Goal: Information Seeking & Learning: Learn about a topic

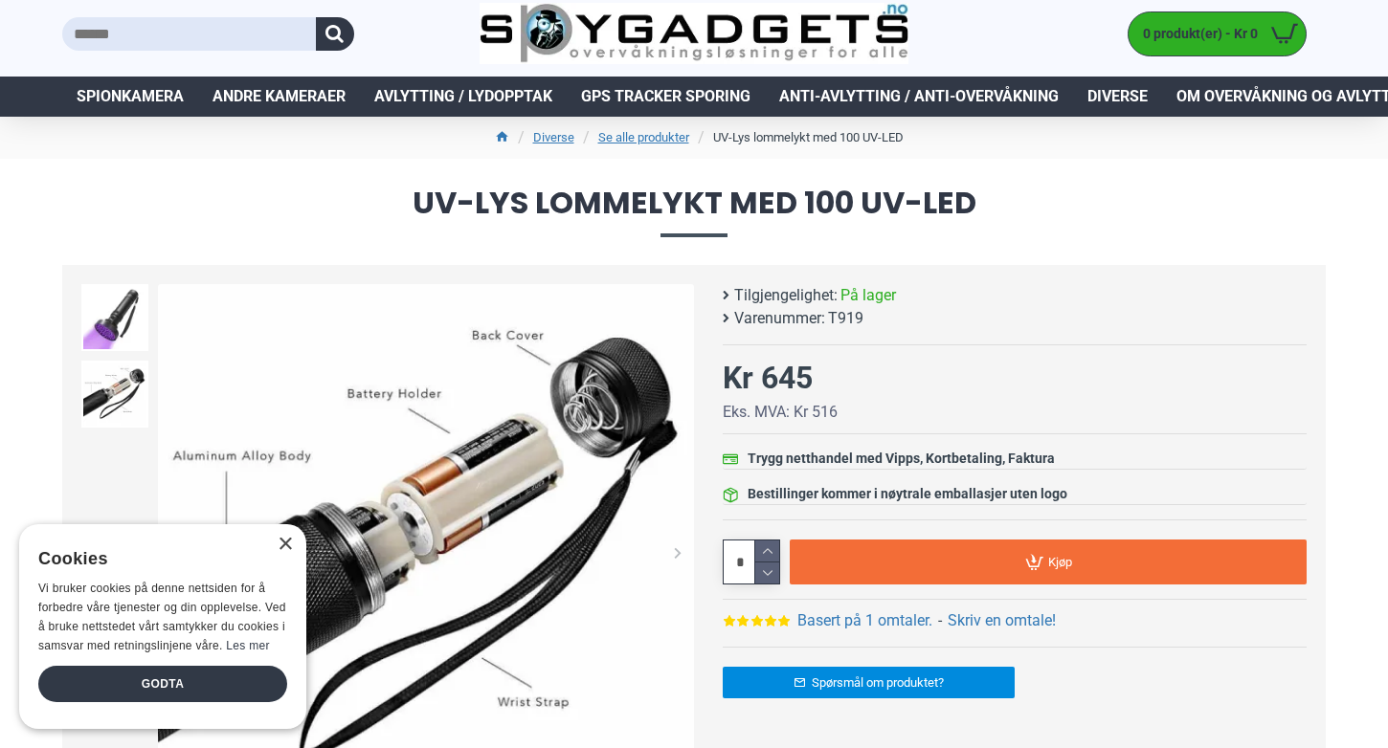
scroll to position [57, 0]
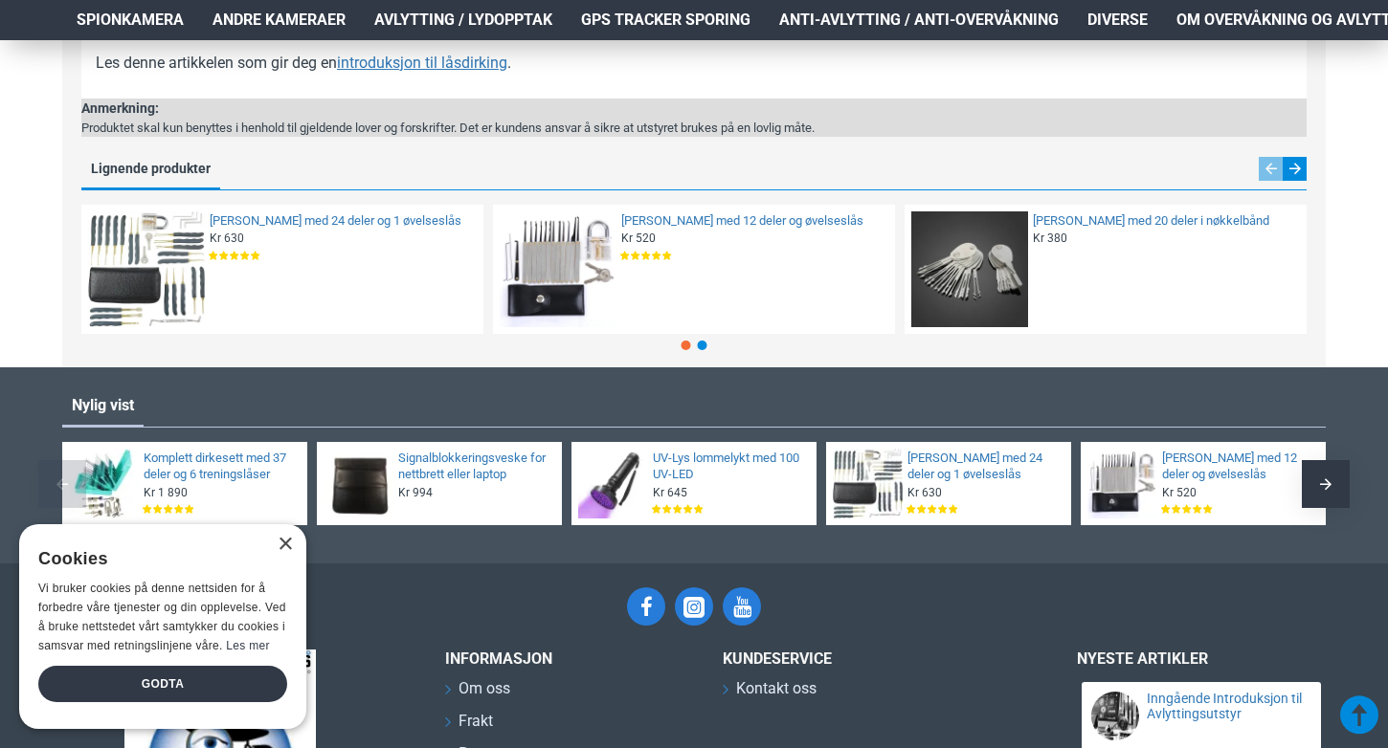
scroll to position [1574, 0]
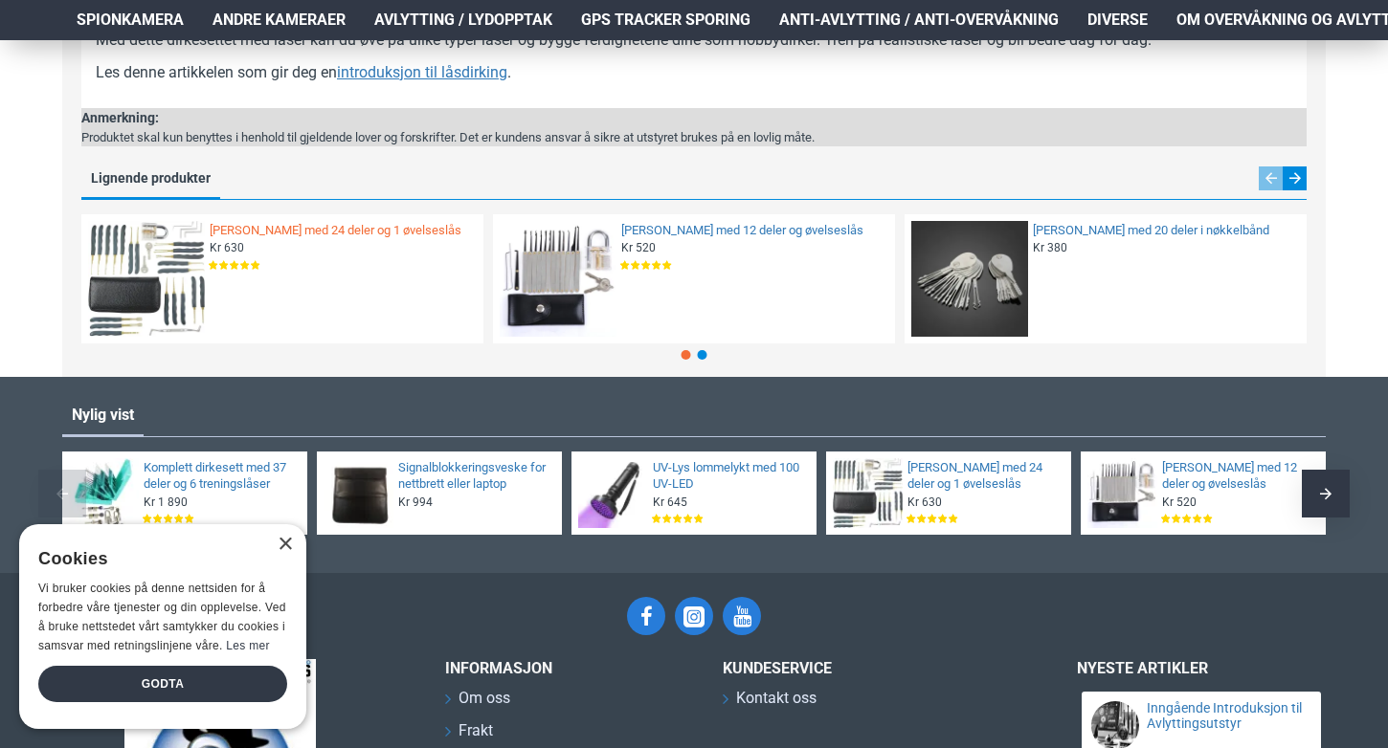
click at [285, 229] on link "[PERSON_NAME] med 24 deler og 1 øvelseslås" at bounding box center [341, 231] width 262 height 16
